Goal: Check status: Check status

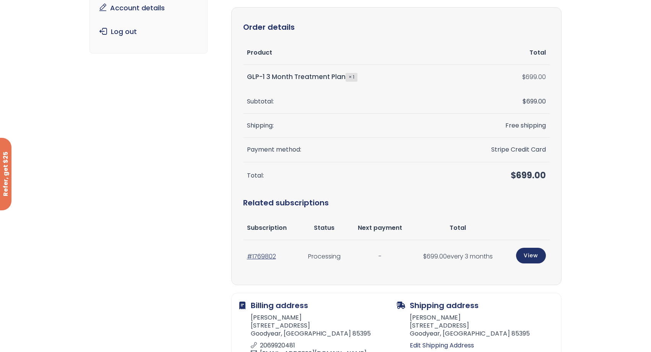
scroll to position [115, 0]
click at [261, 253] on link "#1769802" at bounding box center [261, 255] width 29 height 9
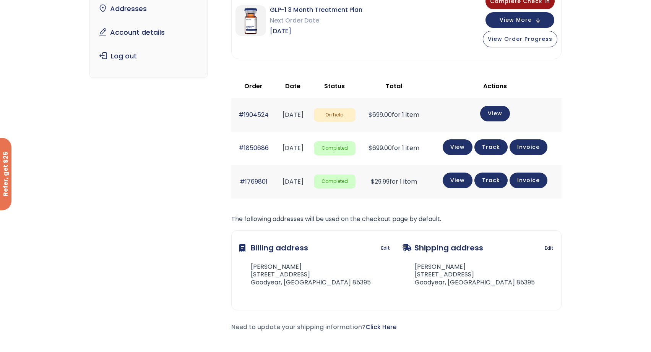
scroll to position [38, 0]
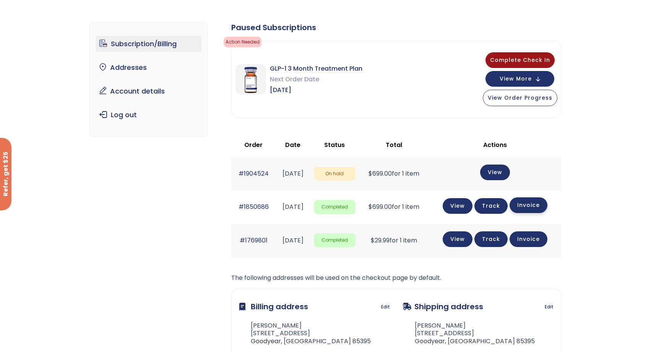
click at [540, 207] on link "Invoice" at bounding box center [528, 206] width 38 height 16
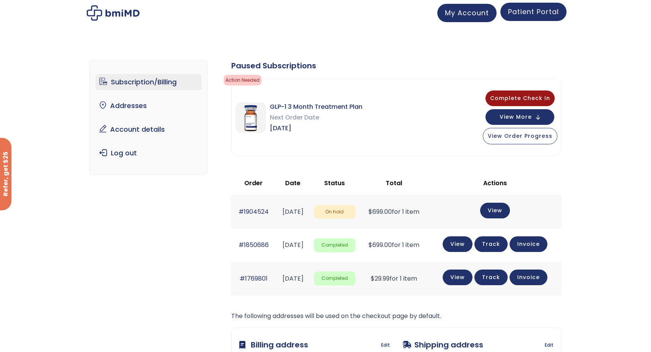
click at [550, 13] on span "Patient Portal" at bounding box center [533, 12] width 51 height 10
